Goal: Navigation & Orientation: Find specific page/section

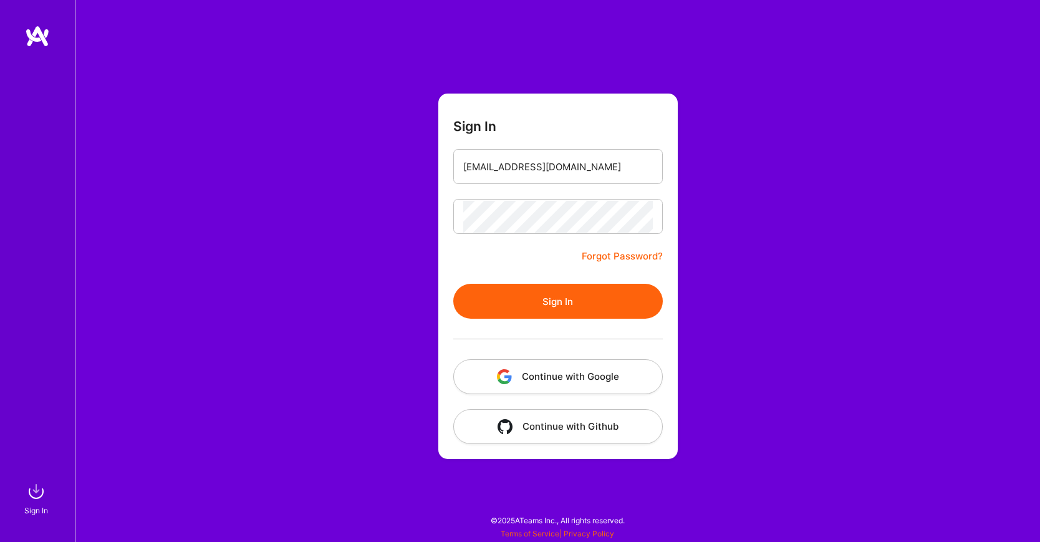
click at [551, 303] on button "Sign In" at bounding box center [557, 301] width 209 height 35
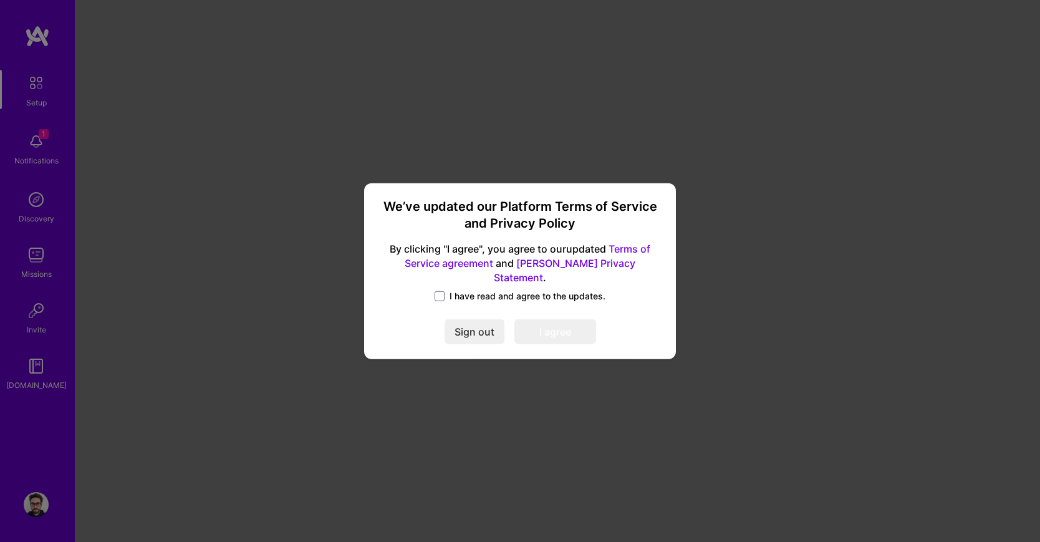
click at [445, 290] on label "I have read and agree to the updates." at bounding box center [519, 296] width 171 height 12
click at [0, 0] on input "I have read and agree to the updates." at bounding box center [0, 0] width 0 height 0
click at [559, 324] on button "I agree" at bounding box center [555, 331] width 82 height 25
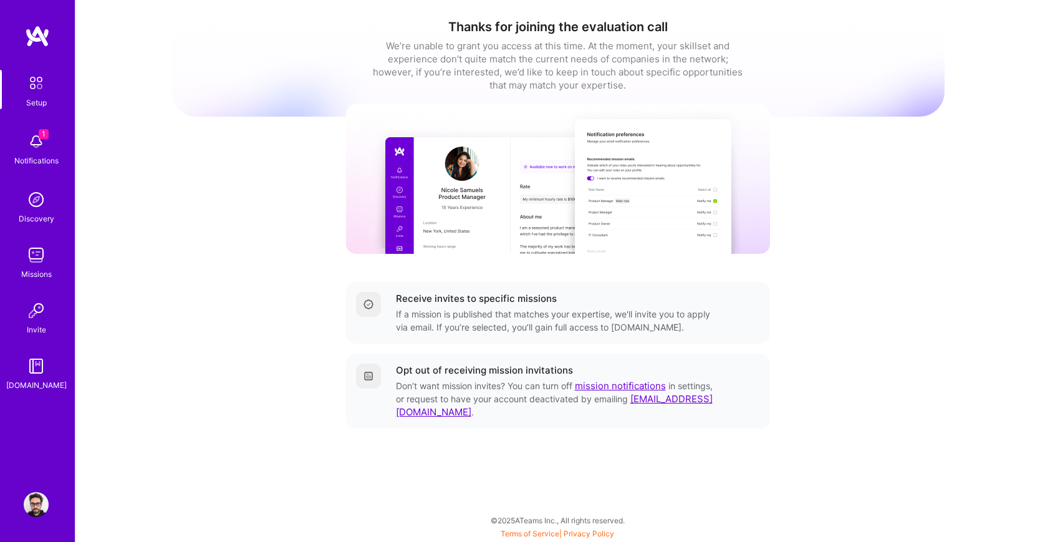
click at [42, 144] on img at bounding box center [36, 141] width 25 height 25
click at [42, 144] on div "Setup 1 Notifications Discovery Missions Invite A.Guide" at bounding box center [37, 231] width 75 height 322
click at [37, 210] on img at bounding box center [36, 199] width 25 height 25
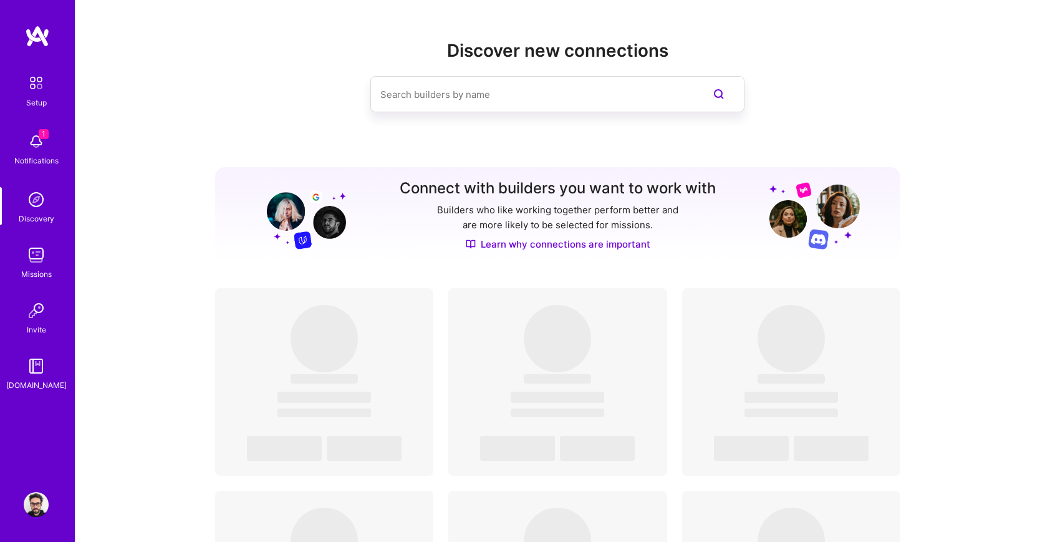
click at [36, 253] on img at bounding box center [36, 254] width 25 height 25
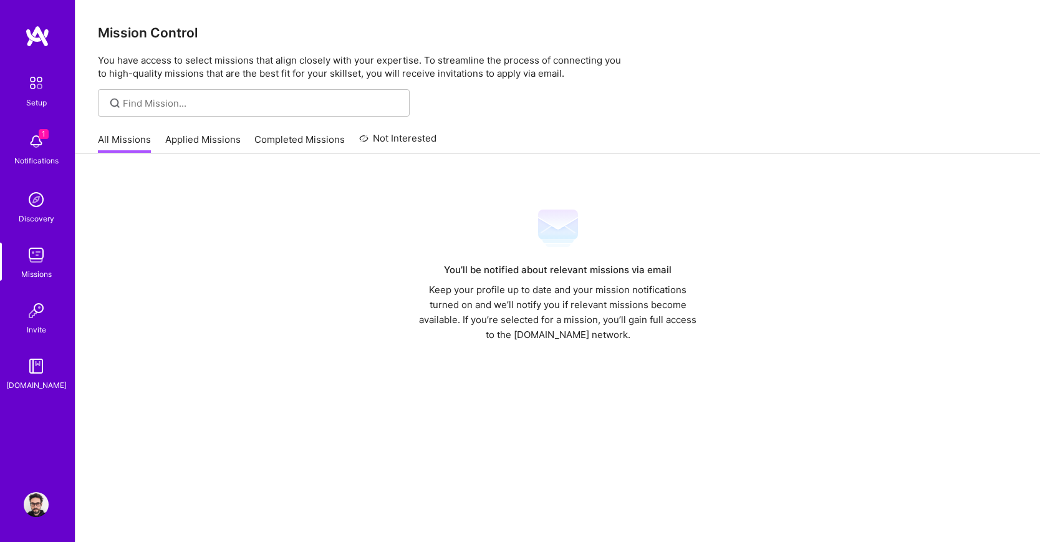
click at [42, 499] on img at bounding box center [36, 504] width 25 height 25
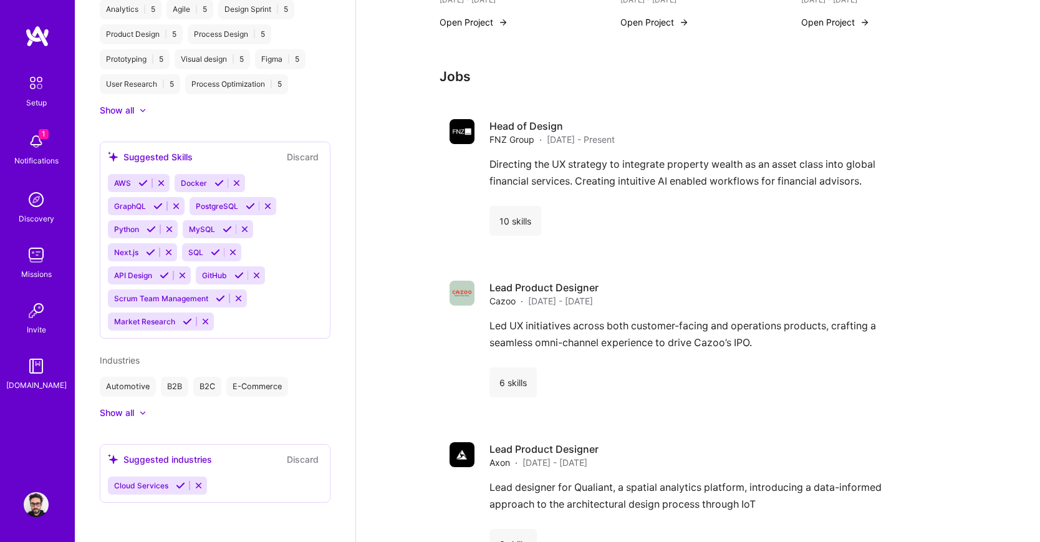
scroll to position [881, 0]
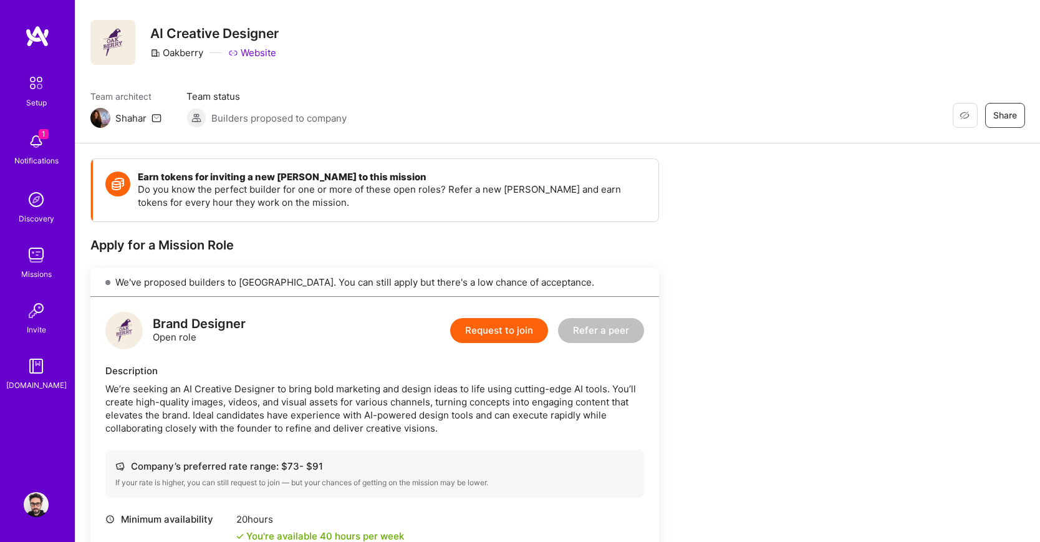
scroll to position [25, 0]
click at [258, 53] on link "Website" at bounding box center [252, 51] width 48 height 13
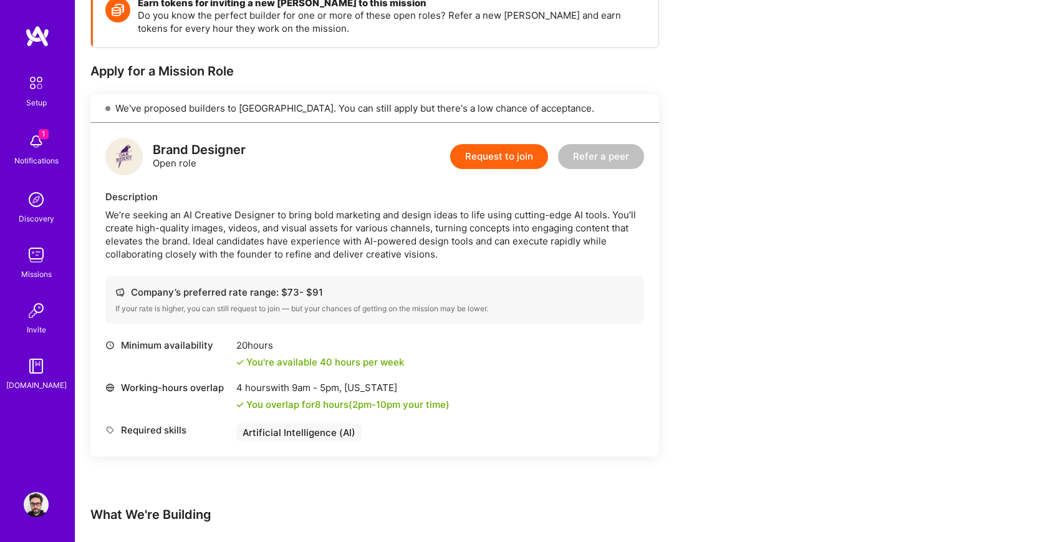
scroll to position [197, 0]
click at [40, 90] on img at bounding box center [36, 83] width 26 height 26
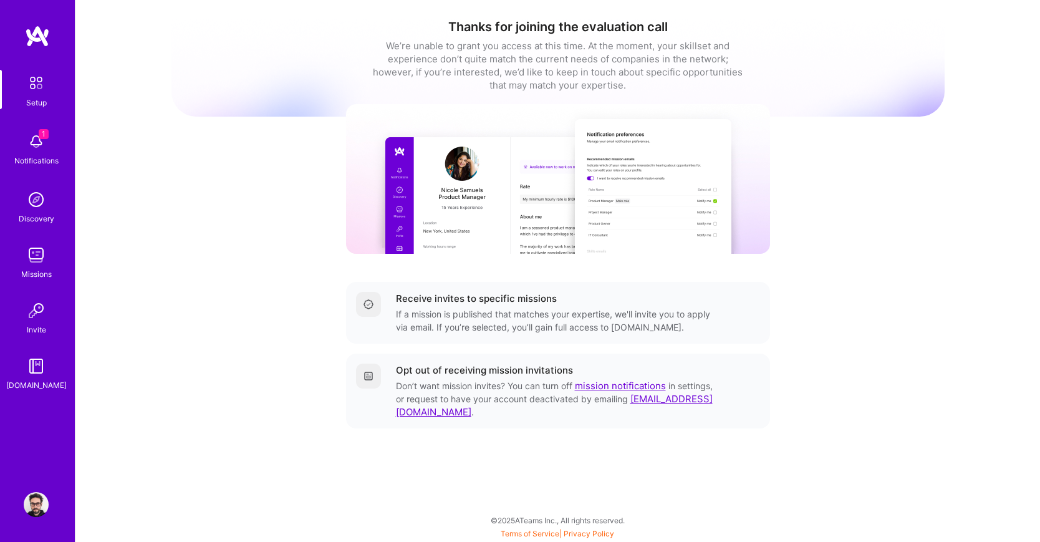
click at [34, 137] on img at bounding box center [36, 141] width 25 height 25
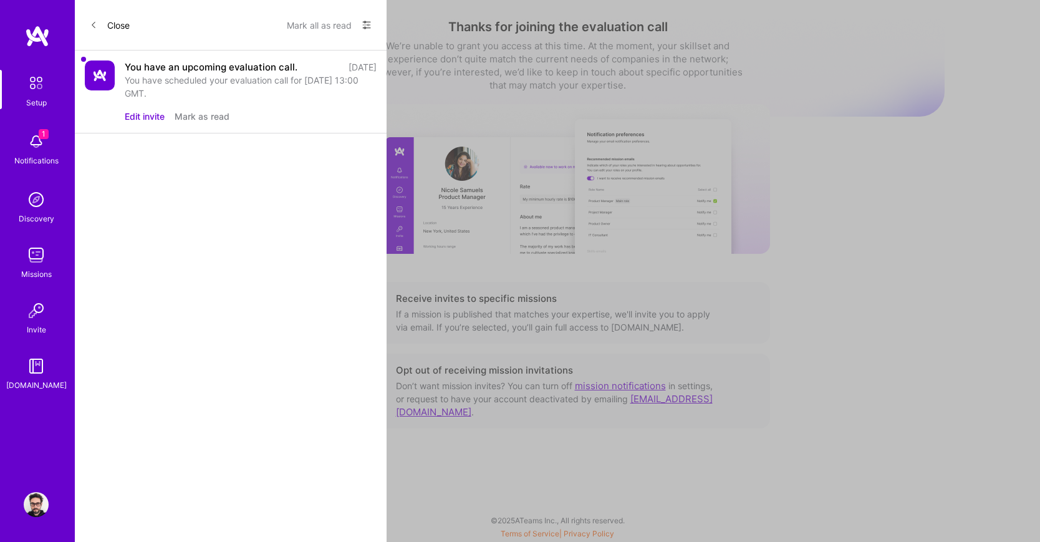
click at [701, 87] on div "1 Setup 1 Notifications Discovery Missions Invite [DOMAIN_NAME] Profile Close M…" at bounding box center [520, 267] width 1040 height 535
